Goal: Task Accomplishment & Management: Use online tool/utility

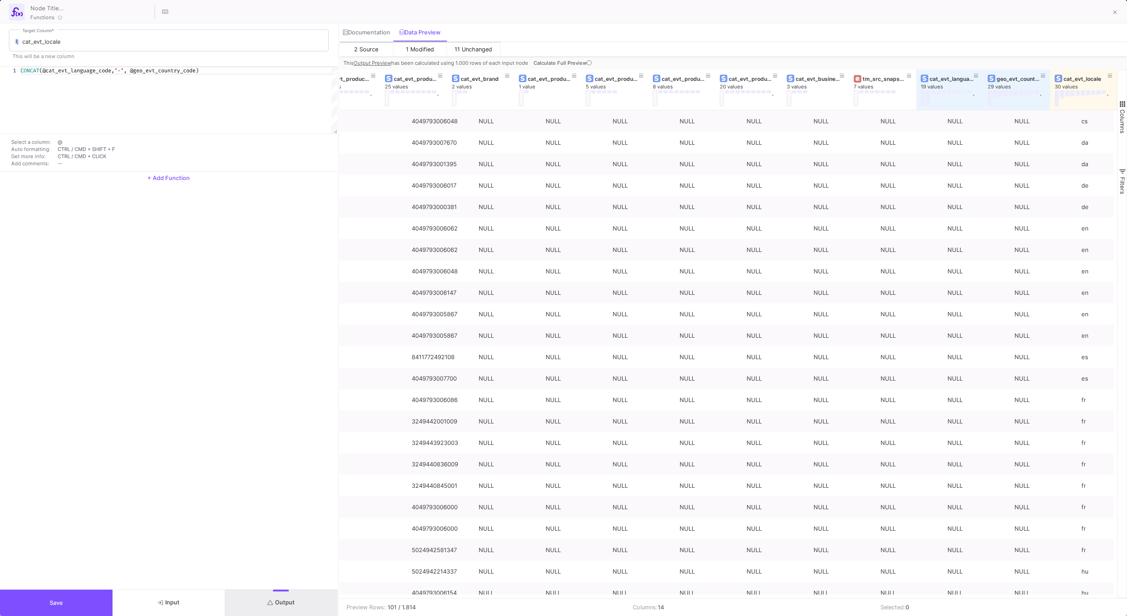
scroll to position [0, 160]
